Goal: Information Seeking & Learning: Learn about a topic

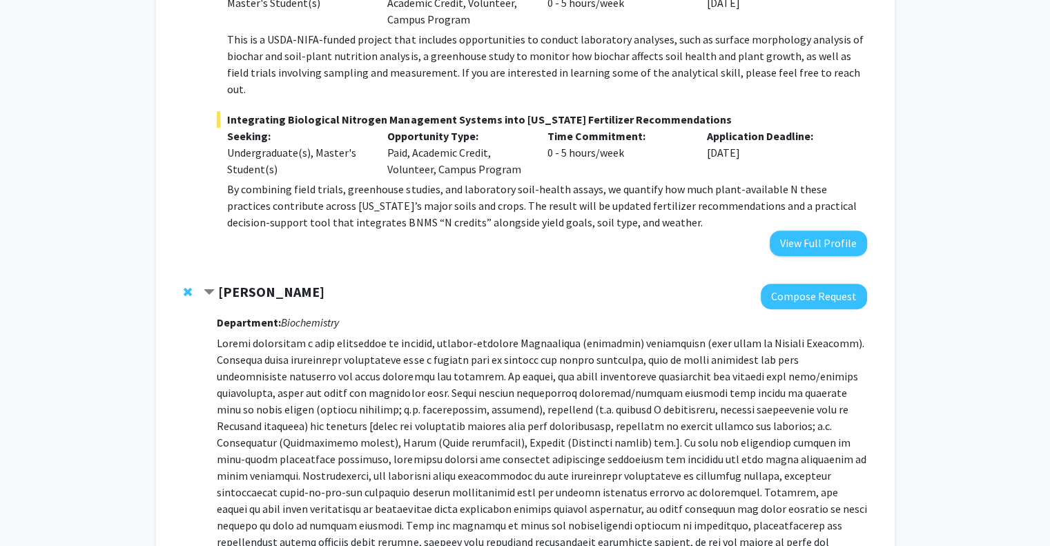
scroll to position [888, 0]
drag, startPoint x: 342, startPoint y: 274, endPoint x: 218, endPoint y: 273, distance: 123.5
click at [218, 283] on div "[PERSON_NAME]" at bounding box center [353, 291] width 298 height 17
copy strong "[PERSON_NAME]"
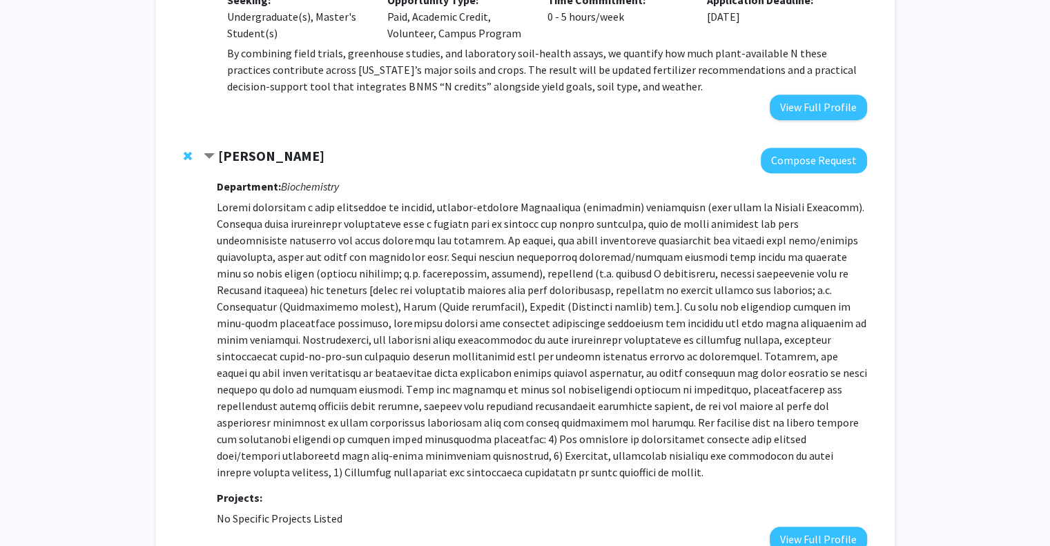
click at [374, 320] on p at bounding box center [541, 340] width 649 height 282
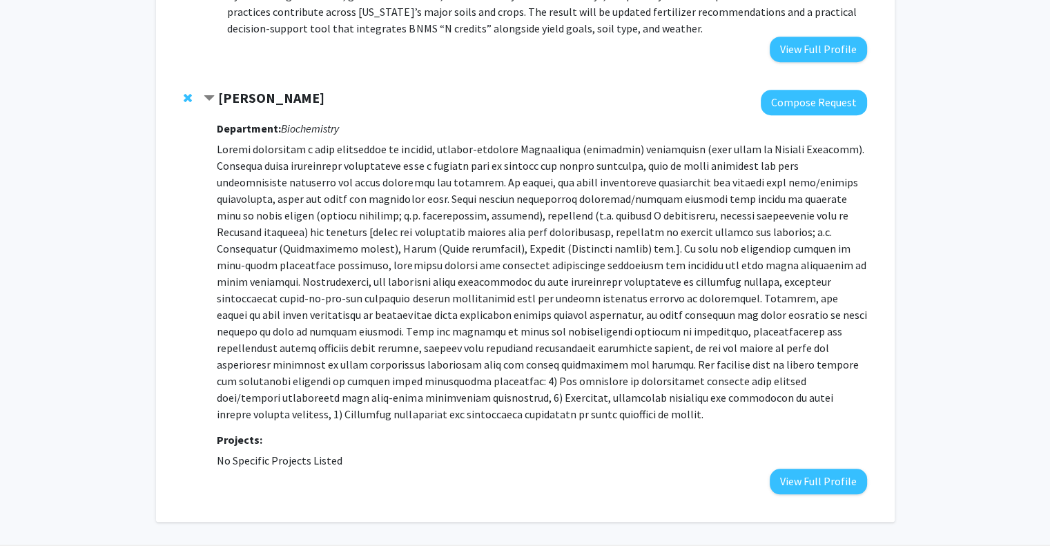
scroll to position [1092, 0]
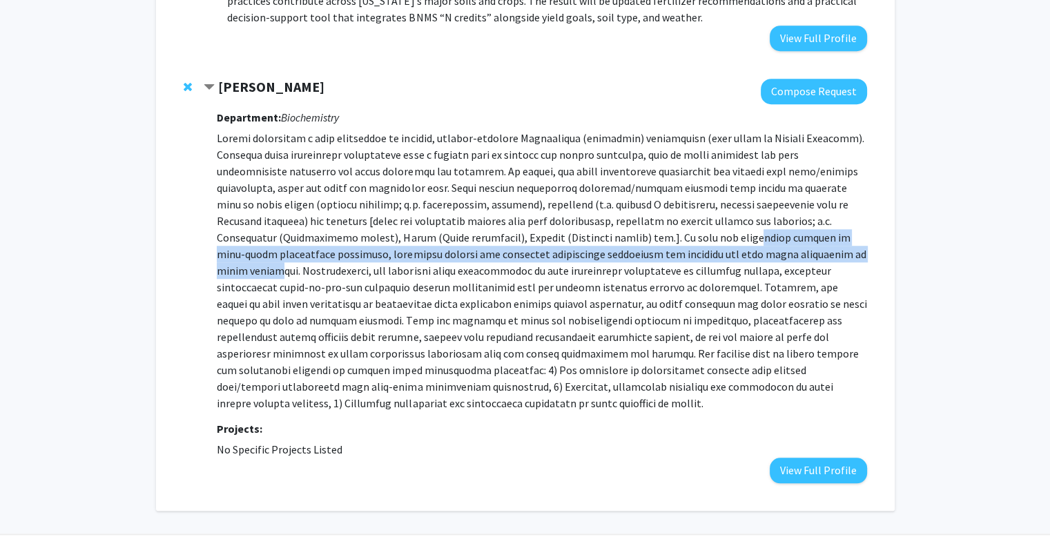
drag, startPoint x: 517, startPoint y: 223, endPoint x: 633, endPoint y: 237, distance: 117.5
click at [633, 237] on p at bounding box center [541, 271] width 649 height 282
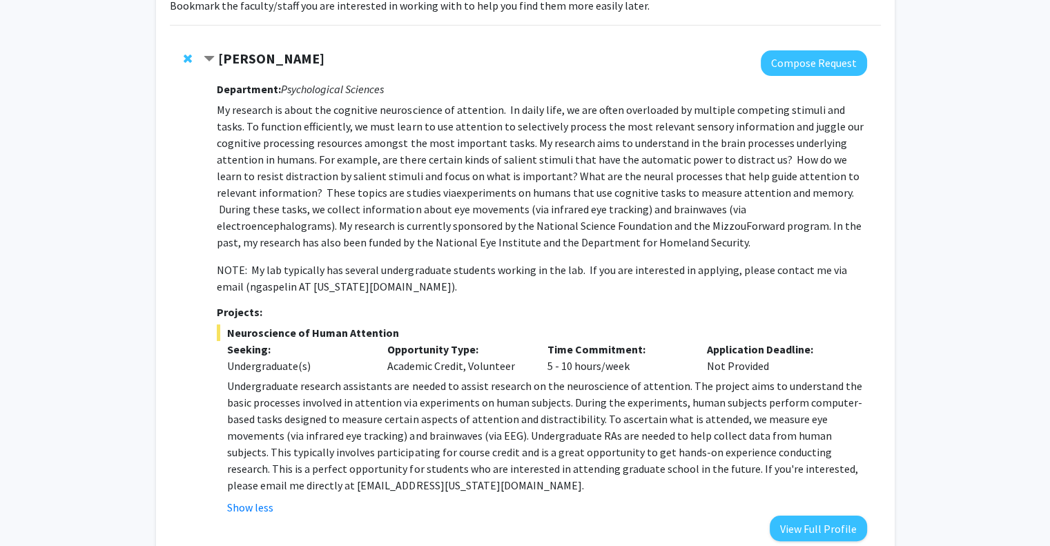
scroll to position [116, 0]
drag, startPoint x: 337, startPoint y: 60, endPoint x: 219, endPoint y: 57, distance: 118.0
click at [219, 57] on div "[PERSON_NAME]" at bounding box center [353, 58] width 298 height 17
copy strong "[PERSON_NAME]"
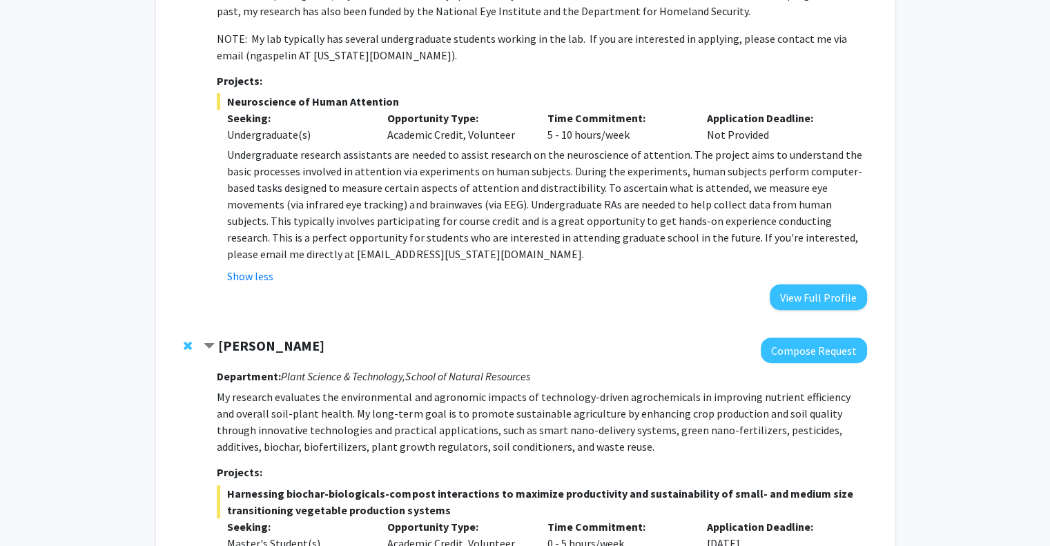
scroll to position [425, 0]
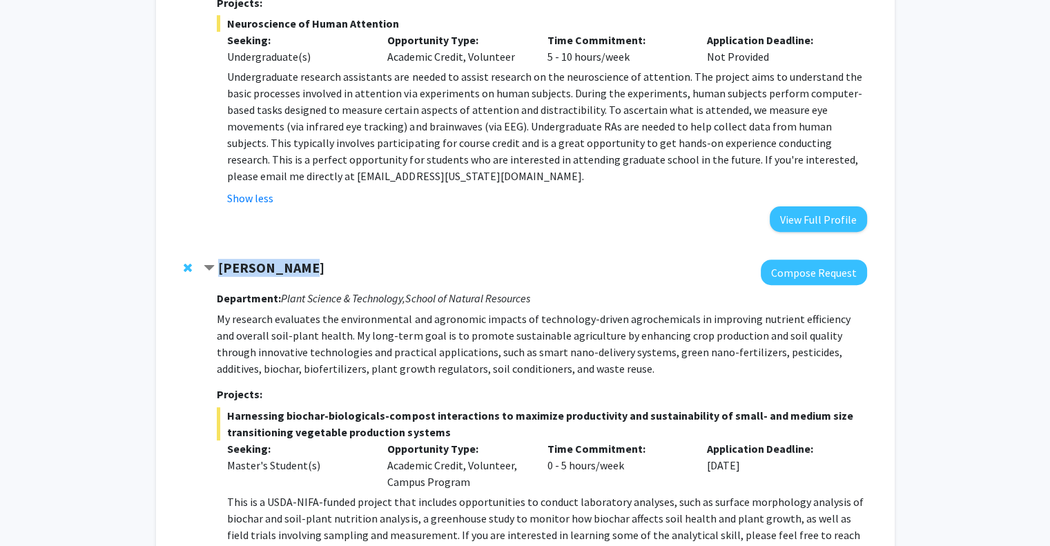
drag, startPoint x: 295, startPoint y: 268, endPoint x: 221, endPoint y: 267, distance: 74.5
click at [221, 267] on div "[PERSON_NAME]" at bounding box center [353, 267] width 298 height 17
copy strong "[PERSON_NAME]"
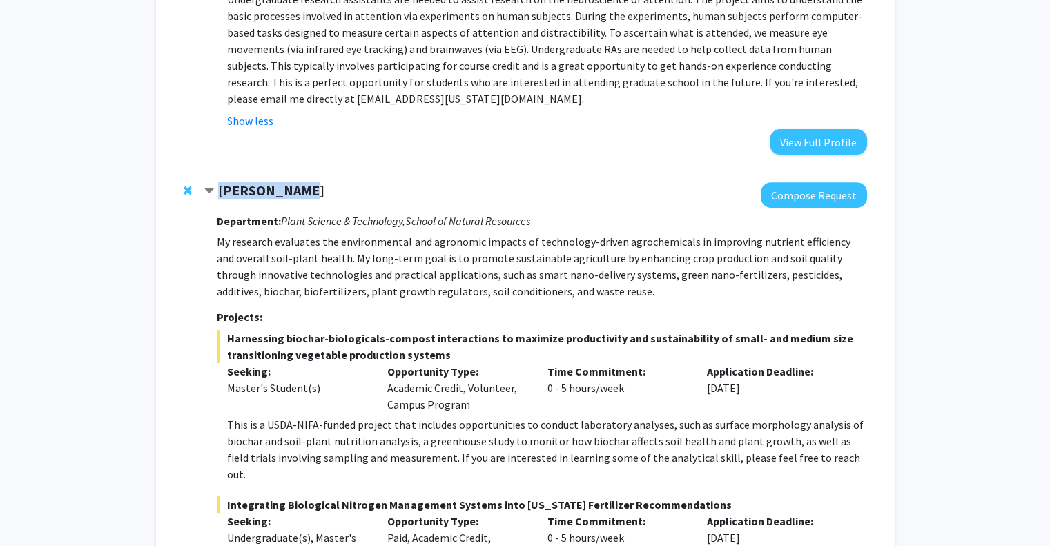
scroll to position [505, 0]
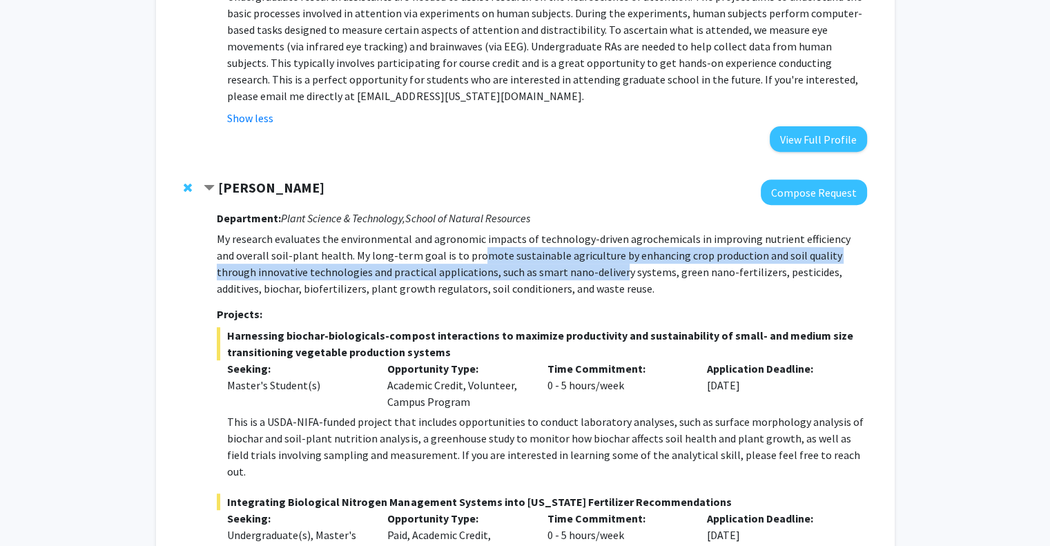
drag, startPoint x: 452, startPoint y: 259, endPoint x: 580, endPoint y: 268, distance: 128.7
click at [580, 268] on p "My research evaluates the environmental and agronomic impacts of technology-dri…" at bounding box center [541, 263] width 649 height 66
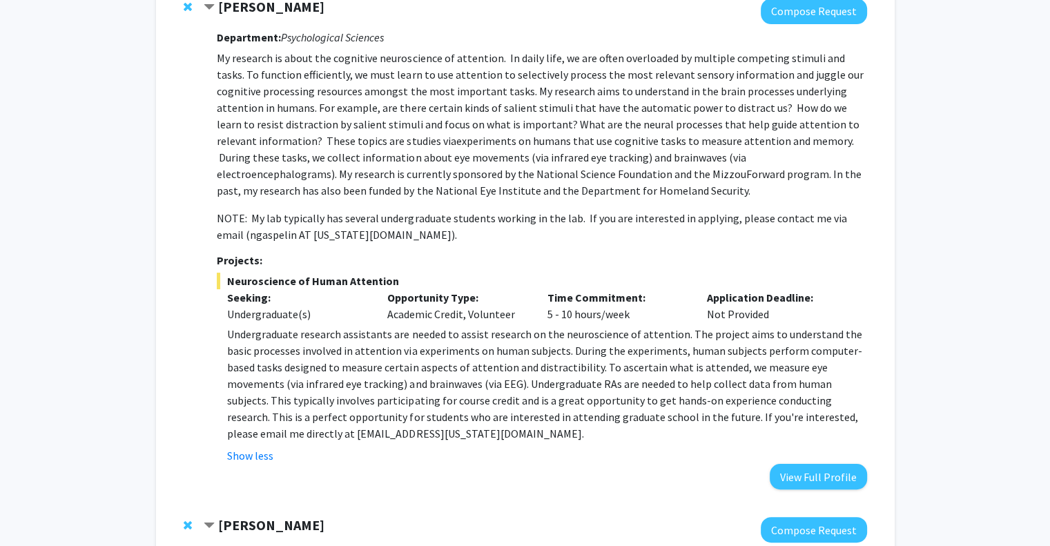
scroll to position [101, 0]
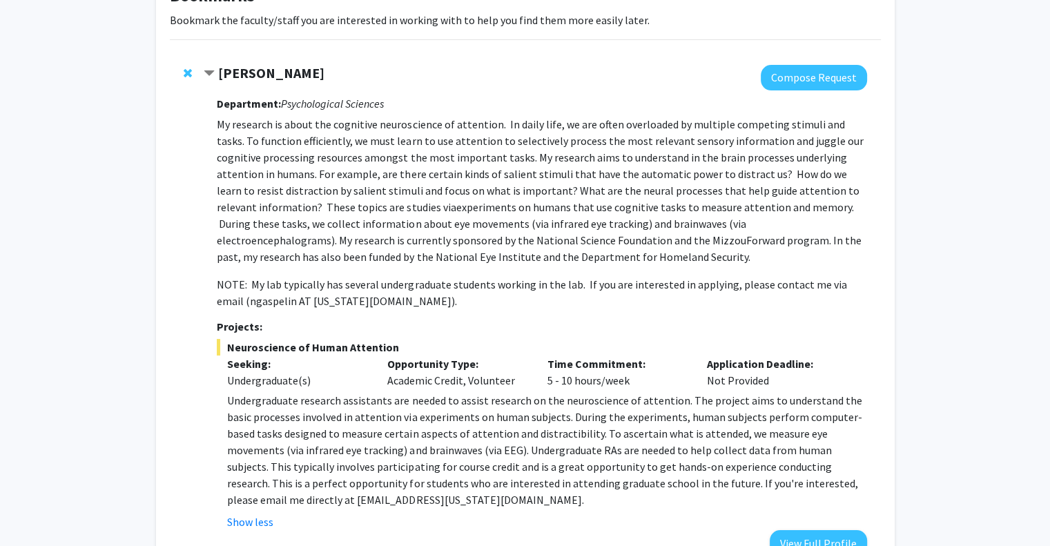
drag, startPoint x: 336, startPoint y: 76, endPoint x: 220, endPoint y: 75, distance: 115.9
click at [220, 75] on div "[PERSON_NAME]" at bounding box center [353, 73] width 298 height 17
copy strong "[PERSON_NAME]"
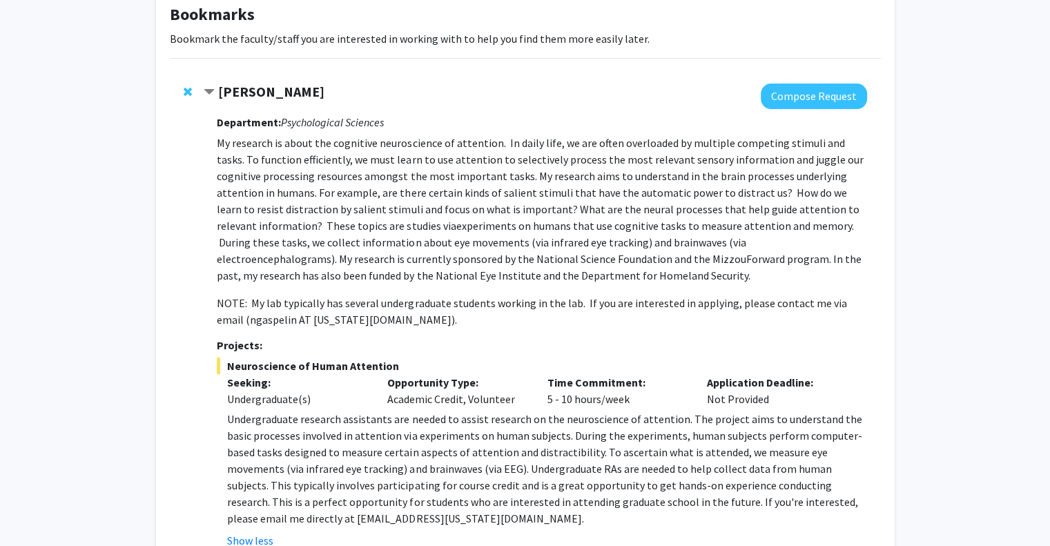
scroll to position [81, 0]
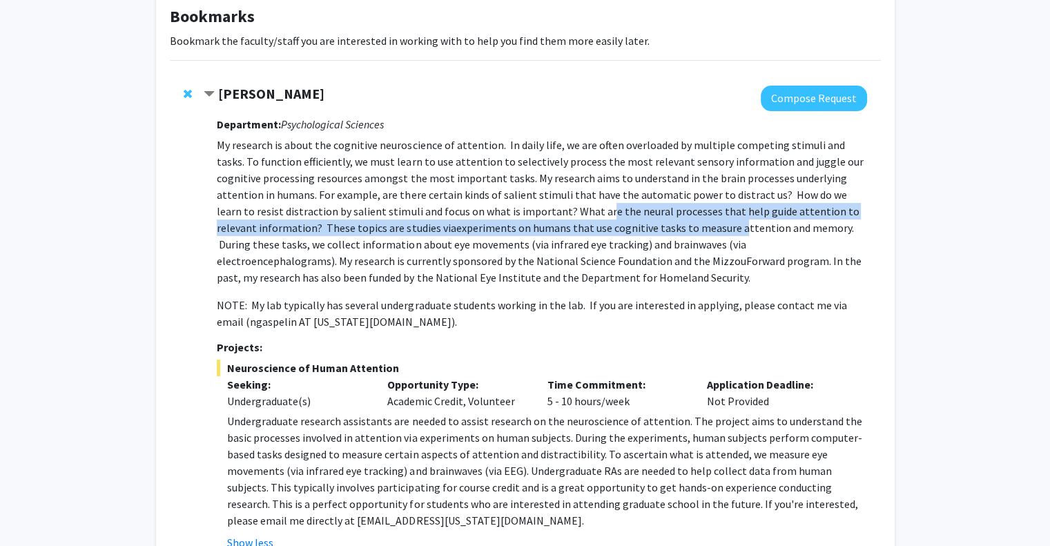
drag, startPoint x: 533, startPoint y: 215, endPoint x: 624, endPoint y: 221, distance: 92.0
click at [624, 221] on p "My research is about the cognitive neuroscience of attention. In daily life, we…" at bounding box center [541, 211] width 649 height 149
click at [624, 221] on span "experiments on humans that use cognitive tasks to measure attention and memory.…" at bounding box center [539, 252] width 644 height 63
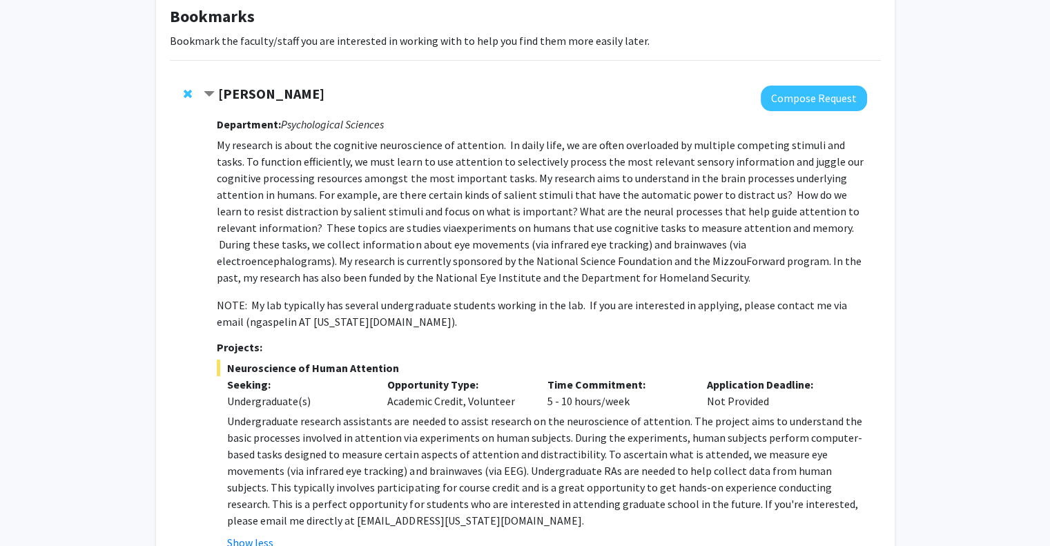
scroll to position [119, 0]
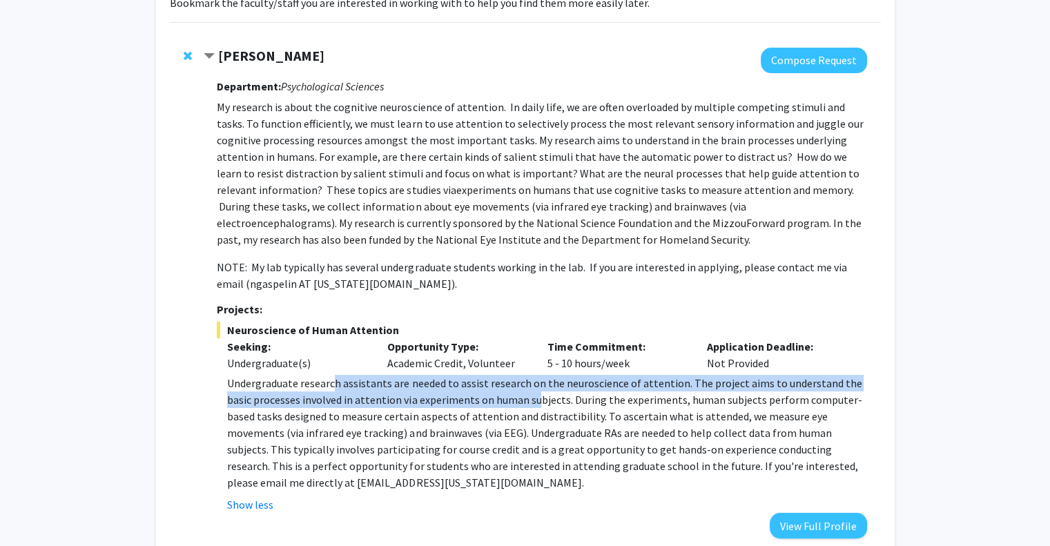
drag, startPoint x: 331, startPoint y: 387, endPoint x: 511, endPoint y: 403, distance: 180.1
click at [511, 403] on p "Undergraduate research assistants are needed to assist research on the neurosci…" at bounding box center [546, 433] width 639 height 116
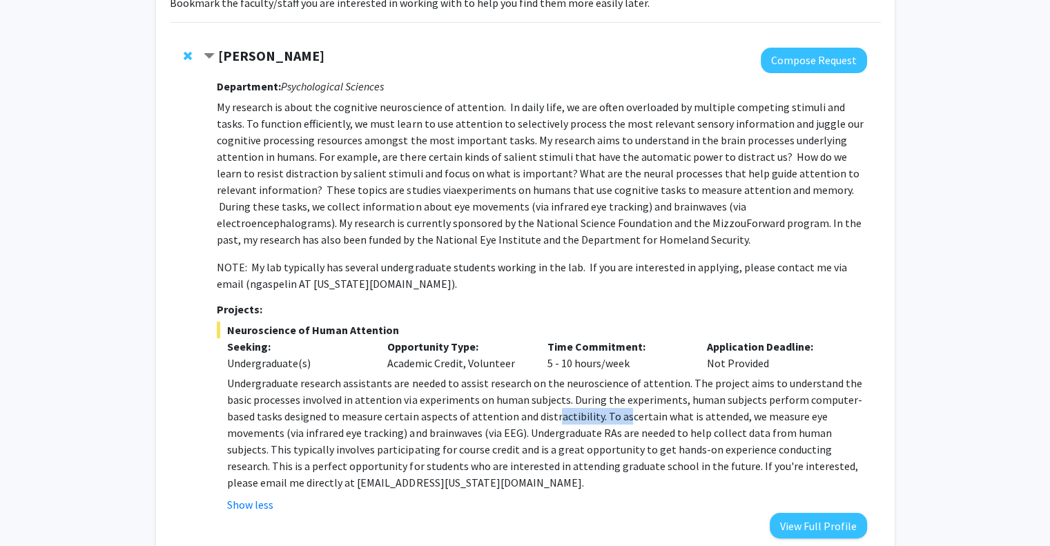
drag, startPoint x: 519, startPoint y: 408, endPoint x: 589, endPoint y: 419, distance: 70.6
click at [589, 419] on p "Undergraduate research assistants are needed to assist research on the neurosci…" at bounding box center [546, 433] width 639 height 116
drag, startPoint x: 489, startPoint y: 435, endPoint x: 609, endPoint y: 440, distance: 120.8
click at [609, 440] on p "Undergraduate research assistants are needed to assist research on the neurosci…" at bounding box center [546, 433] width 639 height 116
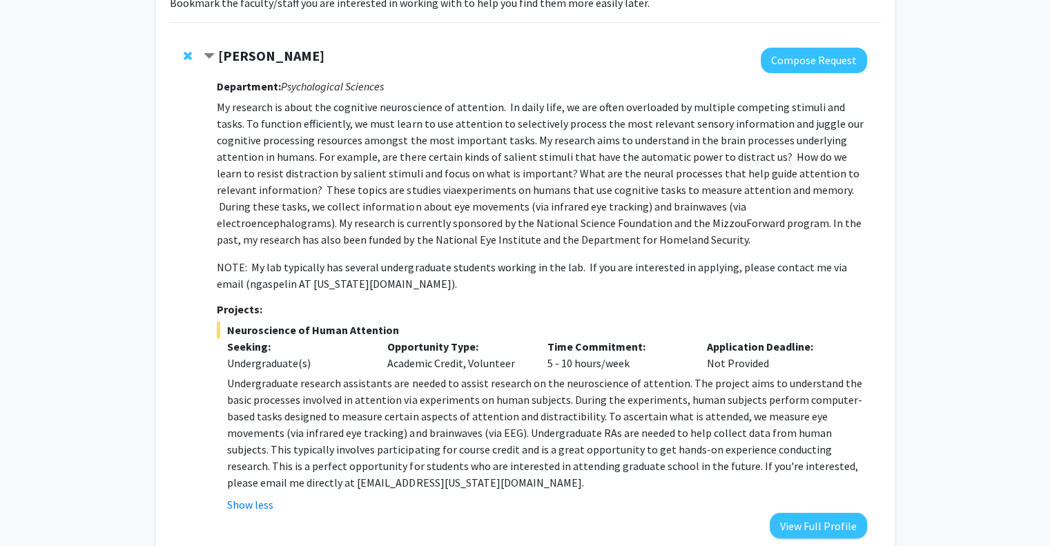
click at [609, 441] on p "Undergraduate research assistants are needed to assist research on the neurosci…" at bounding box center [546, 433] width 639 height 116
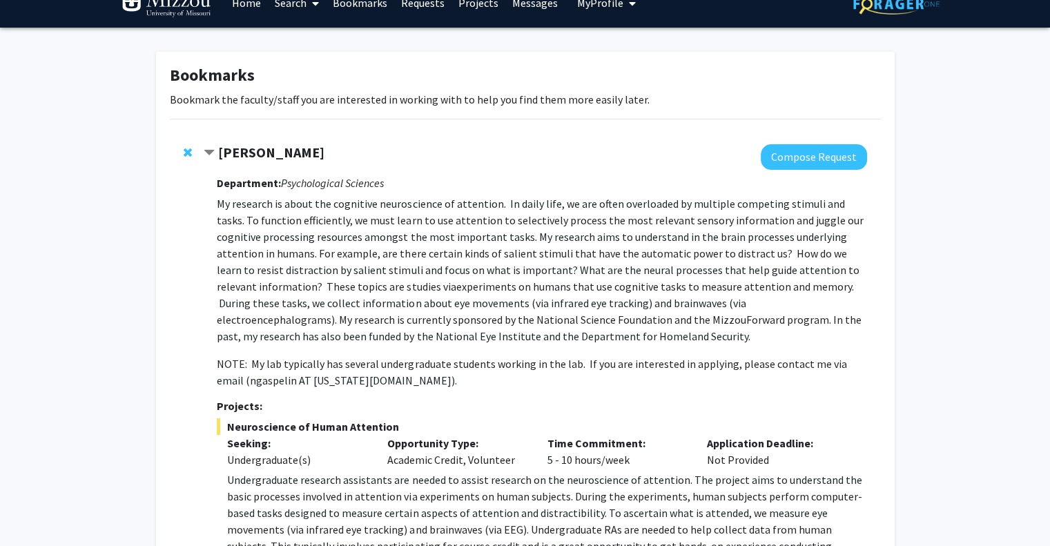
scroll to position [22, 0]
drag, startPoint x: 477, startPoint y: 256, endPoint x: 560, endPoint y: 262, distance: 83.0
click at [560, 262] on p "My research is about the cognitive neuroscience of attention. In daily life, we…" at bounding box center [541, 269] width 649 height 149
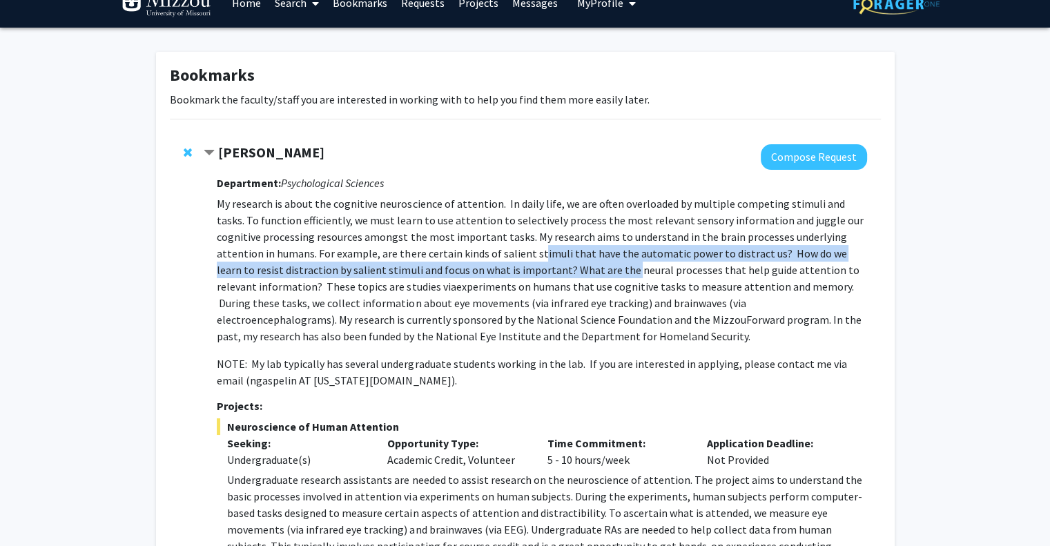
click at [560, 262] on p "My research is about the cognitive neuroscience of attention. In daily life, we…" at bounding box center [541, 269] width 649 height 149
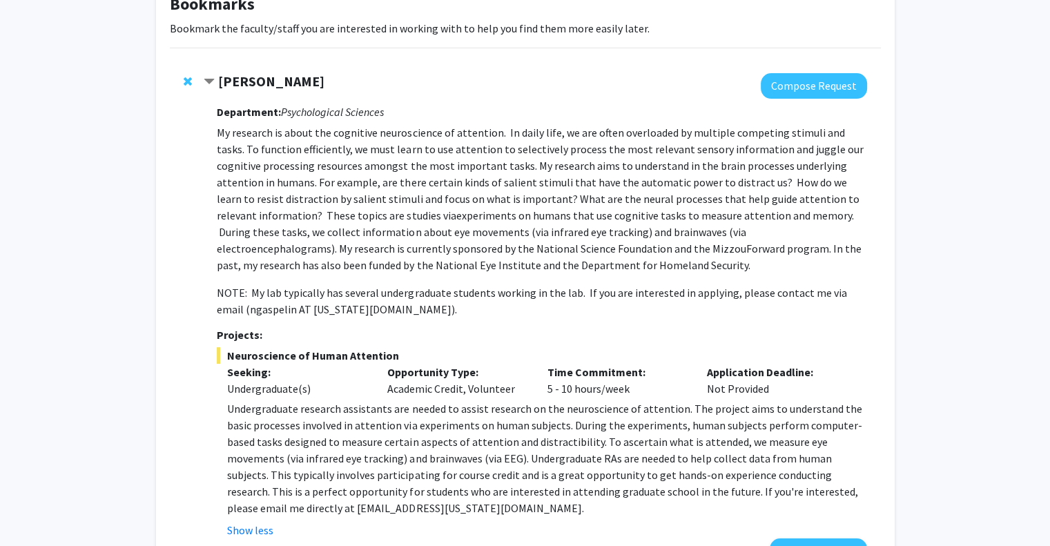
scroll to position [0, 0]
